Goal: Find specific page/section: Find specific page/section

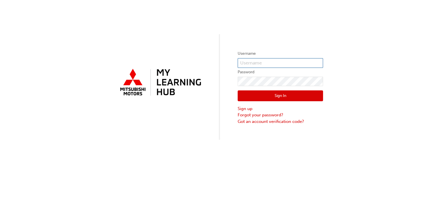
type input "0005912479"
click at [276, 91] on button "Sign In" at bounding box center [280, 95] width 85 height 11
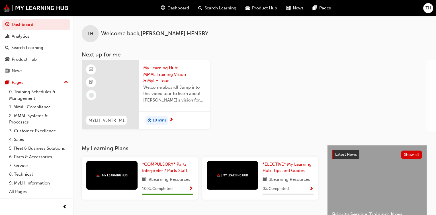
click at [263, 7] on span "Product Hub" at bounding box center [264, 8] width 25 height 7
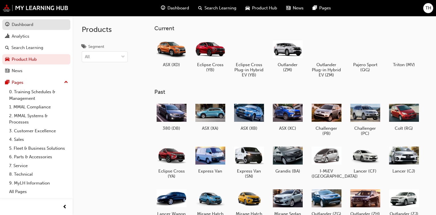
click at [34, 24] on div "Dashboard" at bounding box center [36, 24] width 62 height 7
